Goal: Task Accomplishment & Management: Manage account settings

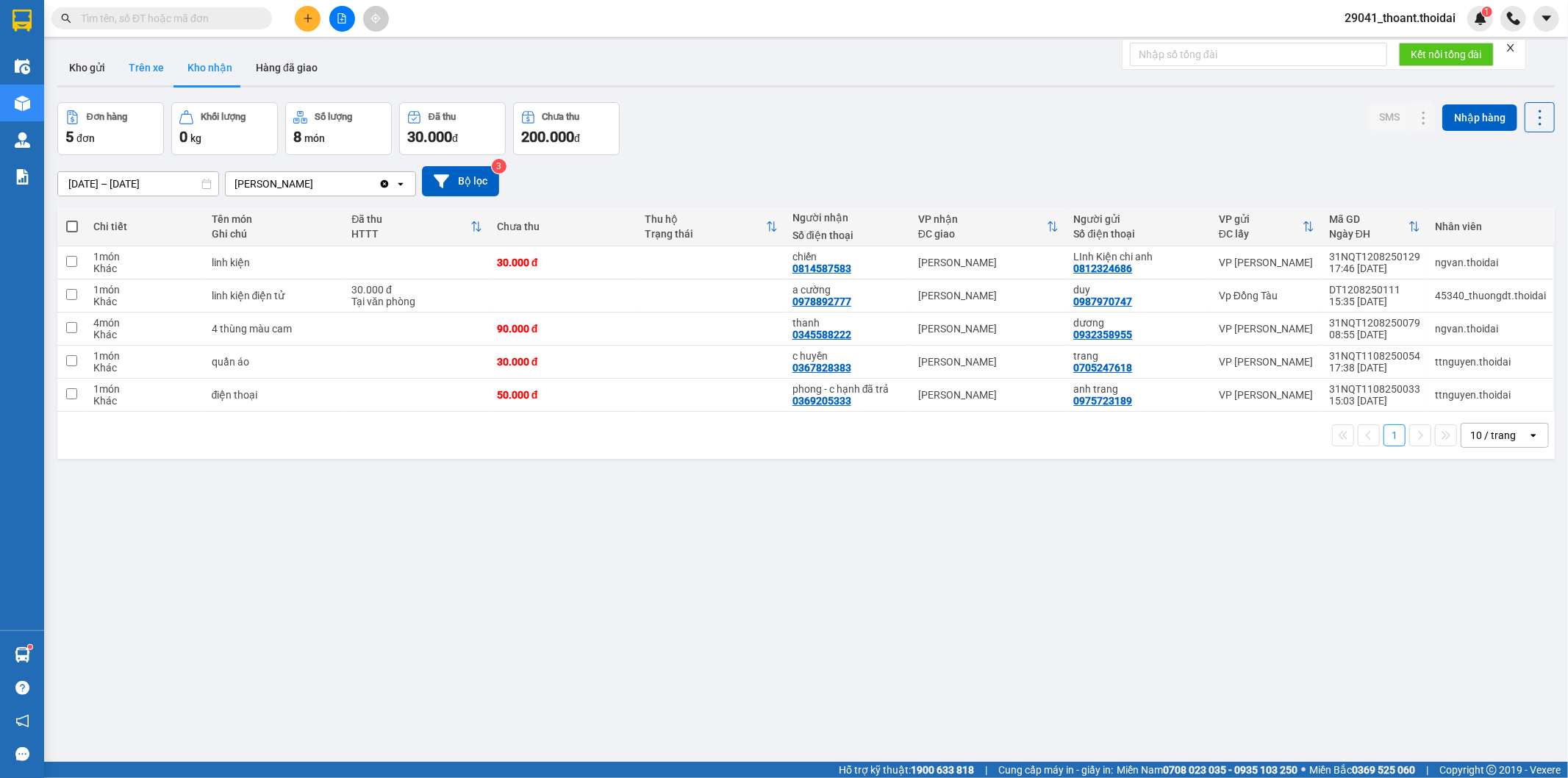
click at [138, 78] on button "Trên xe" at bounding box center [146, 67] width 59 height 36
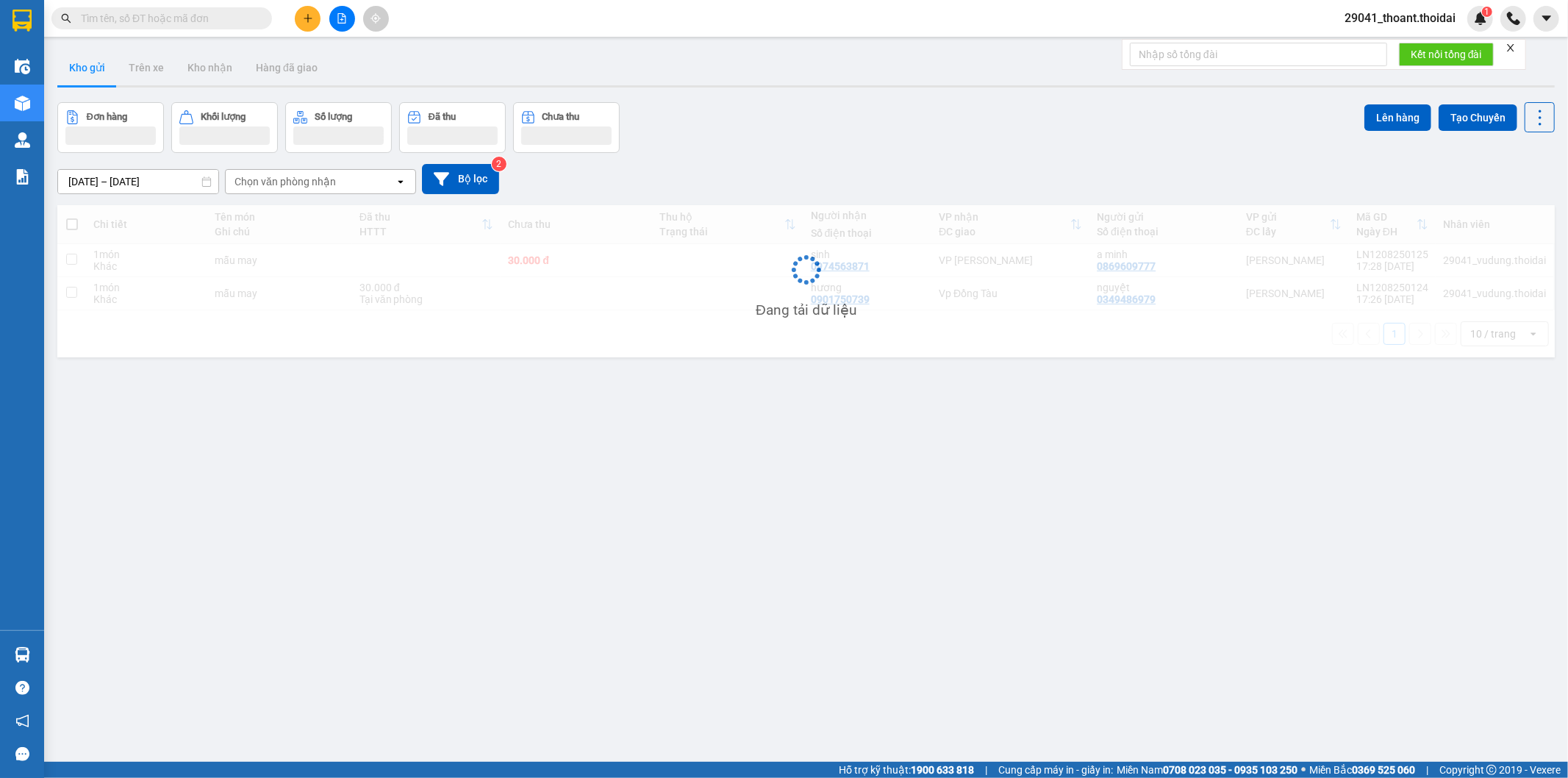
click at [1423, 23] on span "29041_thoant.thoidai" at bounding box center [1400, 18] width 135 height 18
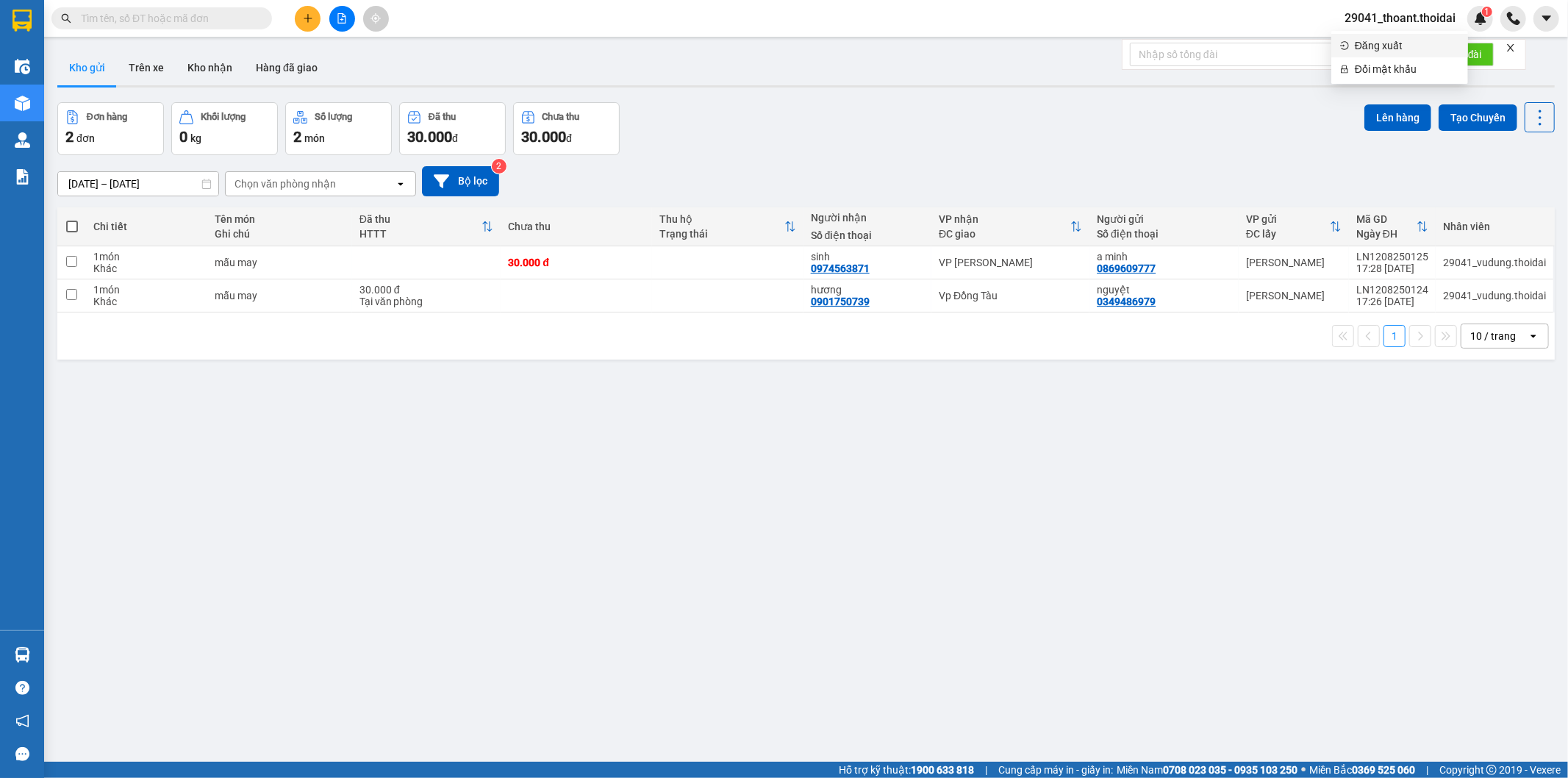
click at [1395, 40] on span "Đăng xuất" at bounding box center [1407, 45] width 105 height 16
